Goal: Find specific page/section: Find specific page/section

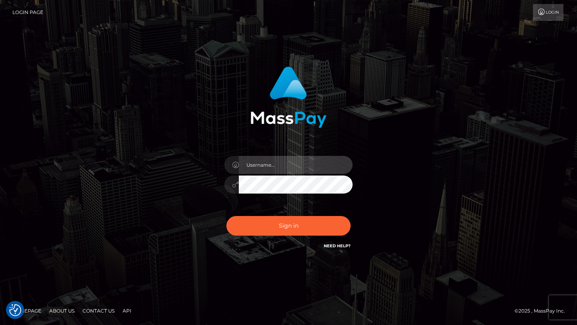
click at [288, 168] on input "text" at bounding box center [296, 165] width 114 height 18
type input "tyler.gig"
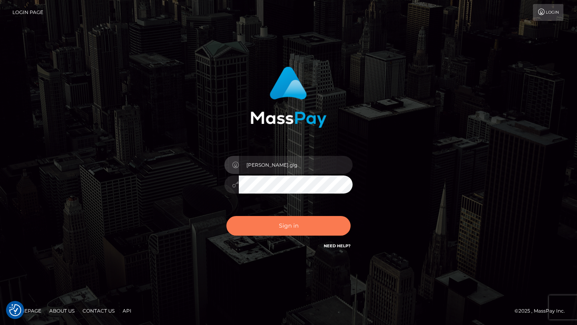
click at [288, 221] on button "Sign in" at bounding box center [289, 226] width 124 height 20
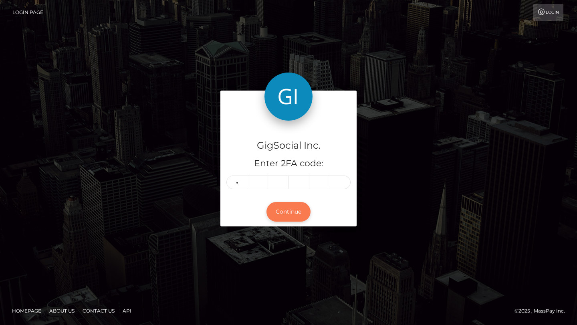
type input "9"
type input "6"
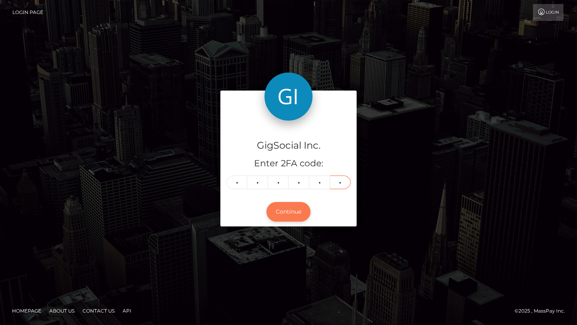
type input "2"
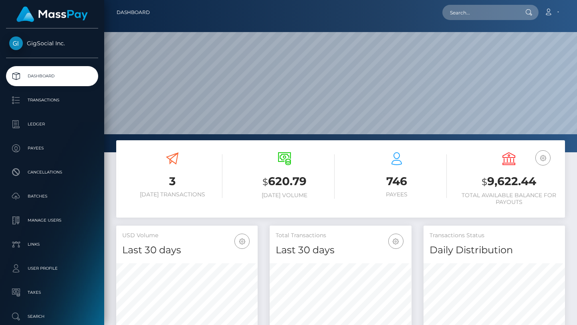
scroll to position [142, 142]
click at [489, 6] on input "text" at bounding box center [480, 12] width 75 height 15
paste input "[EMAIL_ADDRESS][DOMAIN_NAME]"
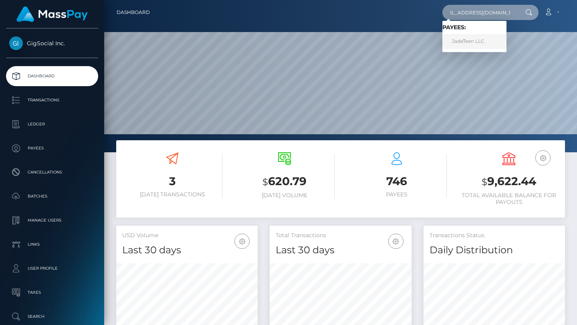
type input "[EMAIL_ADDRESS][DOMAIN_NAME]"
click at [486, 43] on link "JadeTeen LLC" at bounding box center [475, 41] width 64 height 15
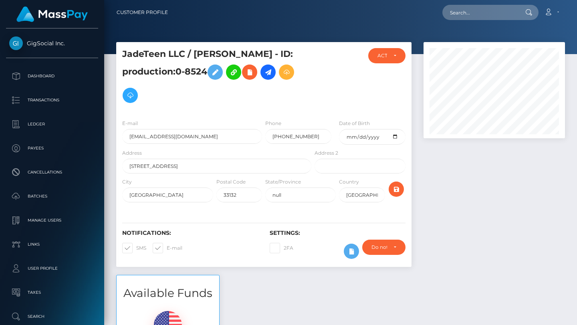
scroll to position [96, 142]
click at [507, 11] on input "text" at bounding box center [480, 12] width 75 height 15
paste input "[EMAIL_ADDRESS][DOMAIN_NAME]"
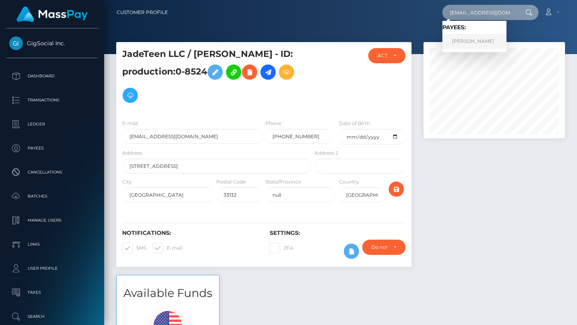
type input "[EMAIL_ADDRESS][DOMAIN_NAME]"
click at [481, 43] on link "Gabrielle Heck" at bounding box center [475, 41] width 64 height 15
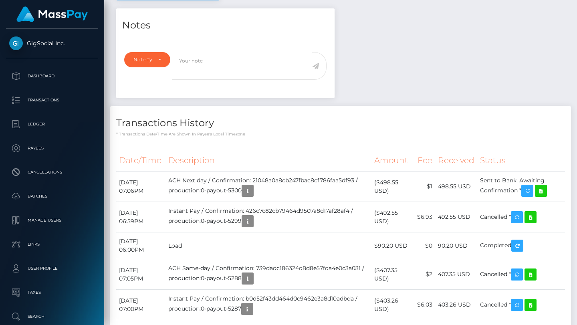
scroll to position [378, 0]
